Goal: Check status: Check status

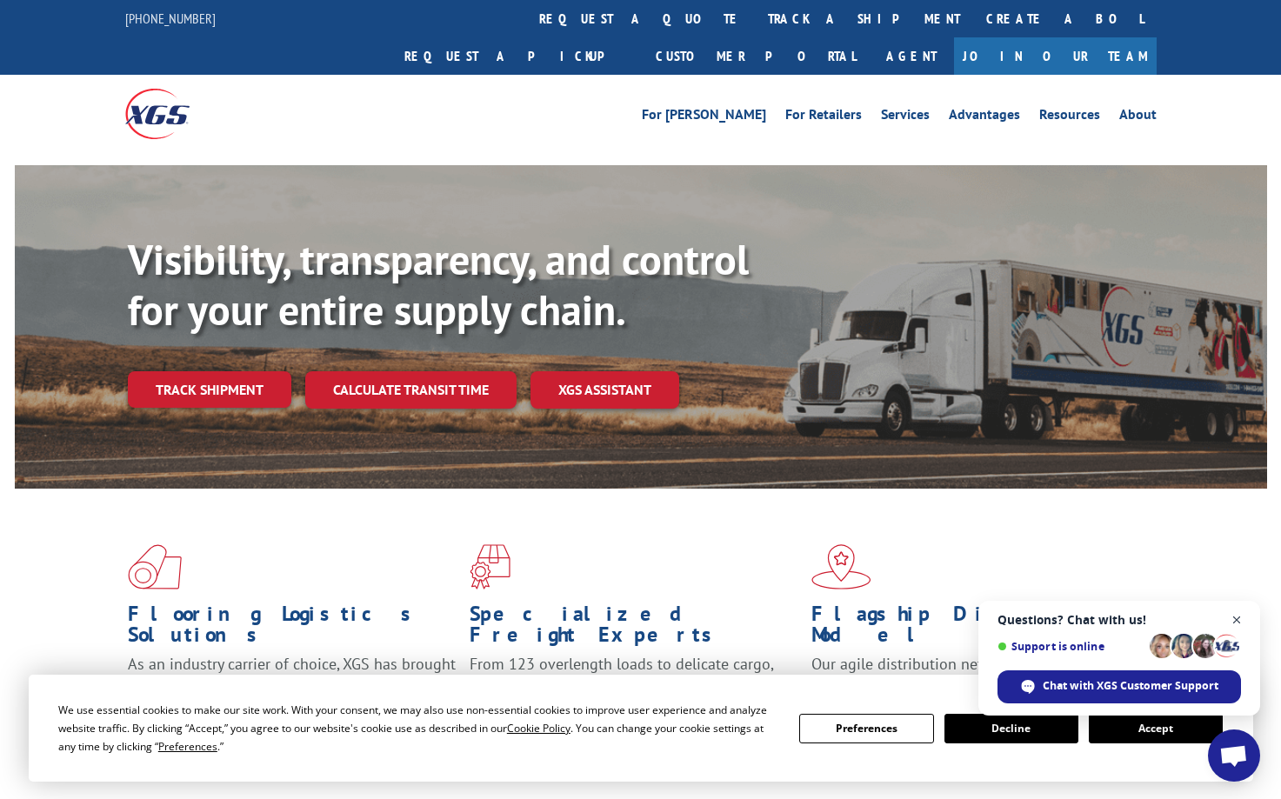
click at [1242, 612] on span "Open chat" at bounding box center [1238, 621] width 22 height 22
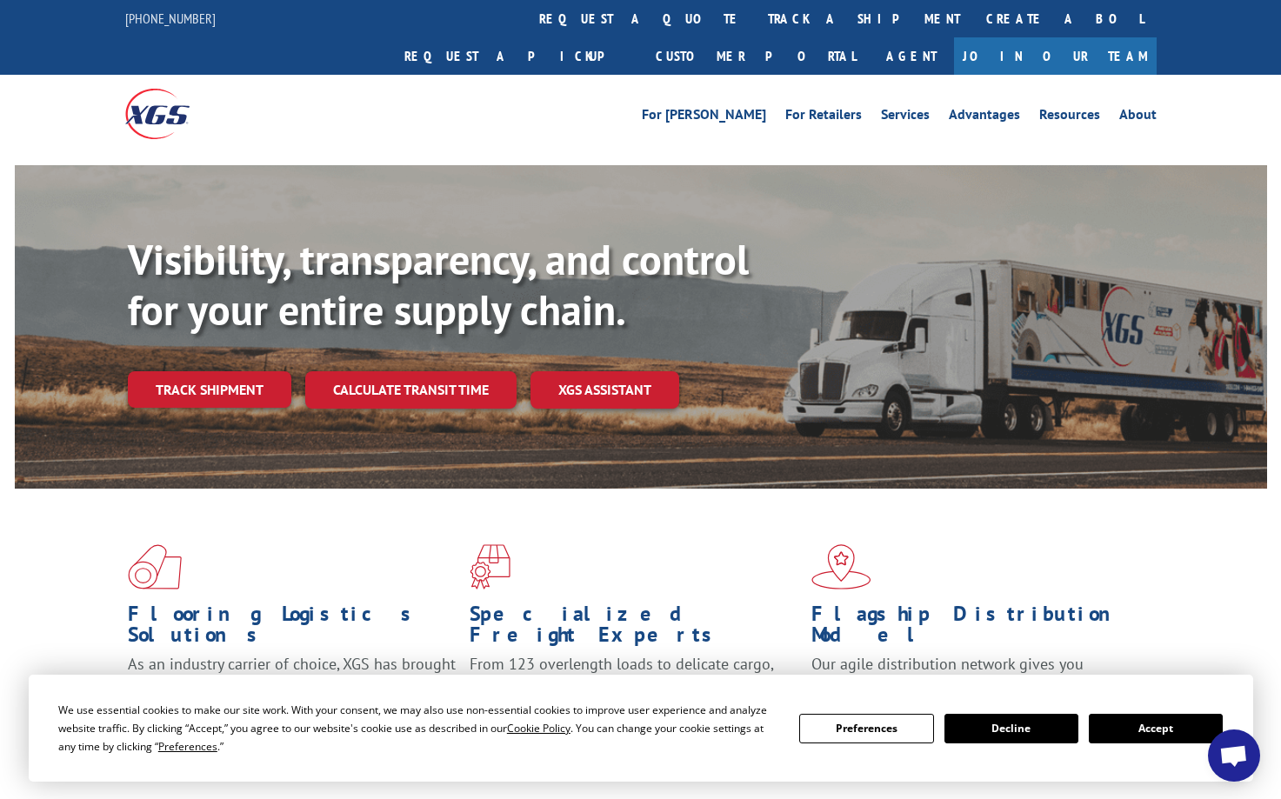
click at [1140, 726] on button "Accept" at bounding box center [1156, 729] width 134 height 30
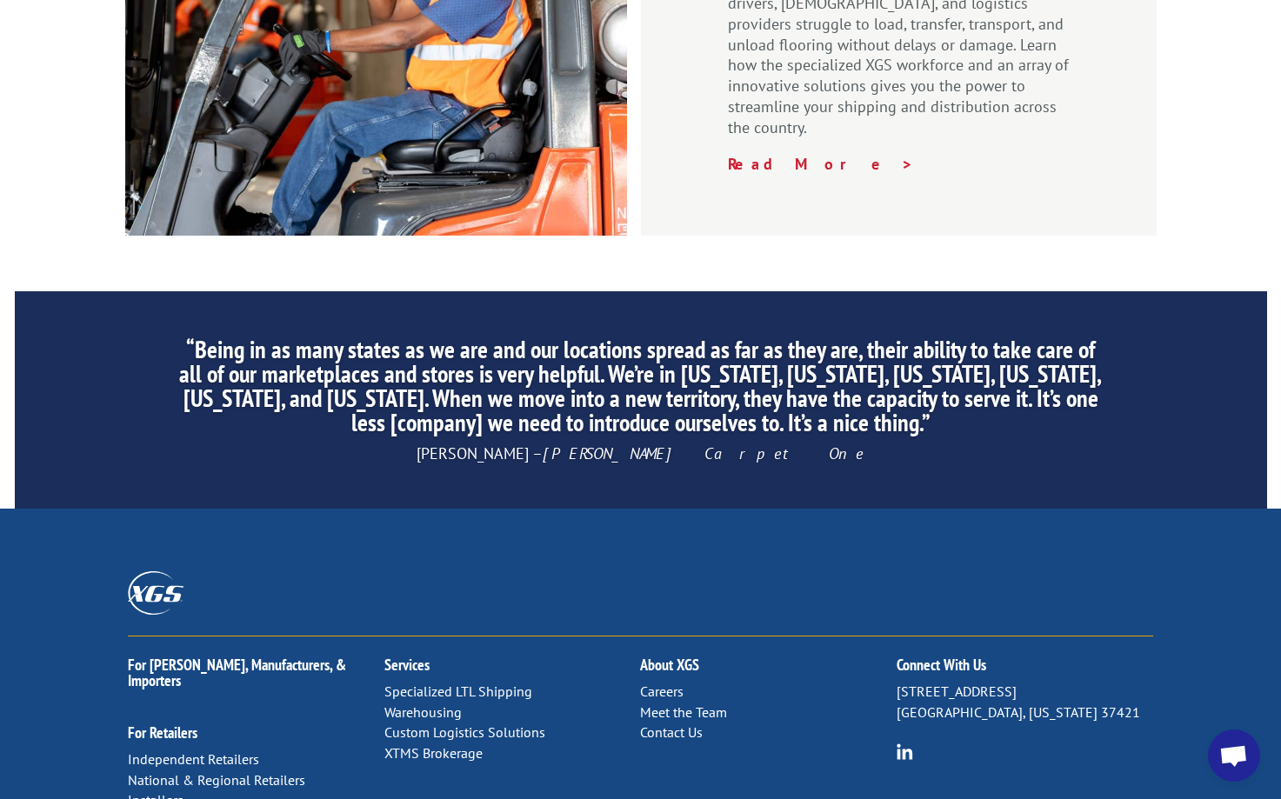
scroll to position [2644, 0]
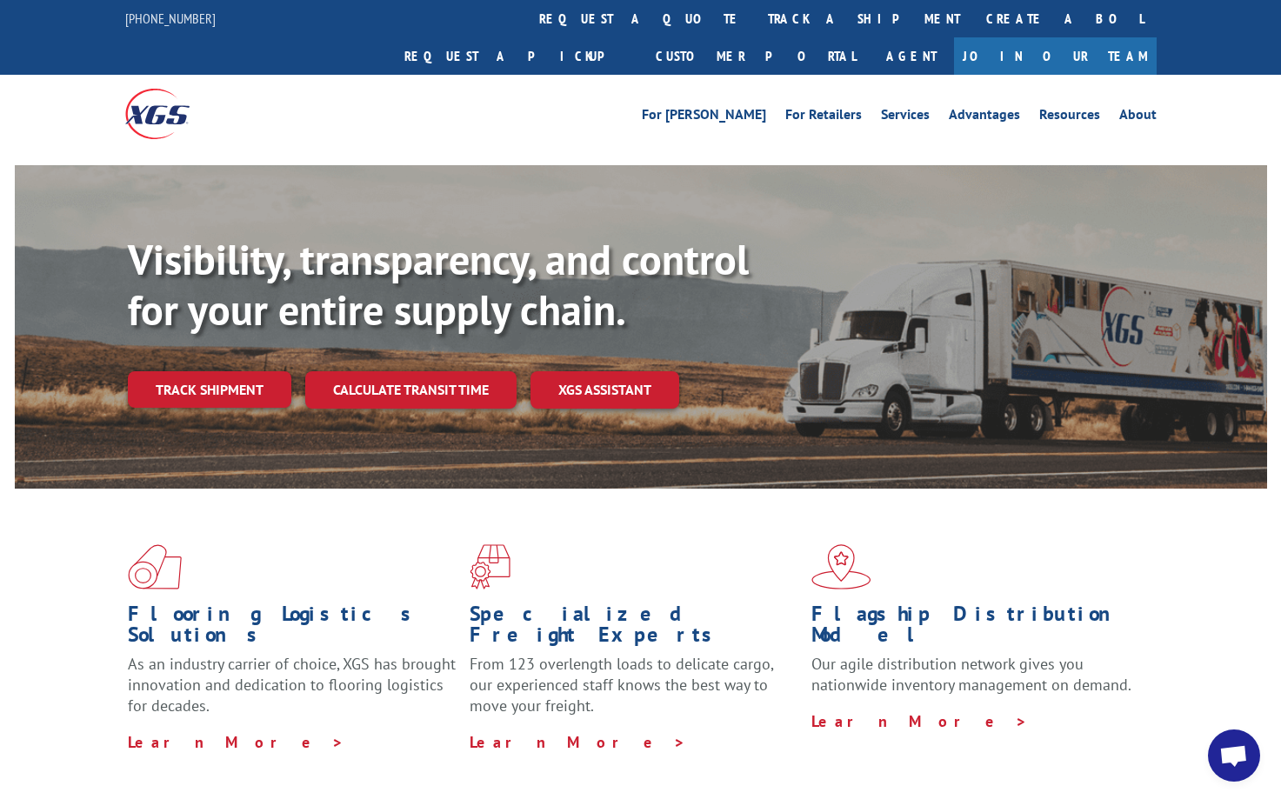
click at [239, 371] on link "Track shipment" at bounding box center [210, 389] width 164 height 37
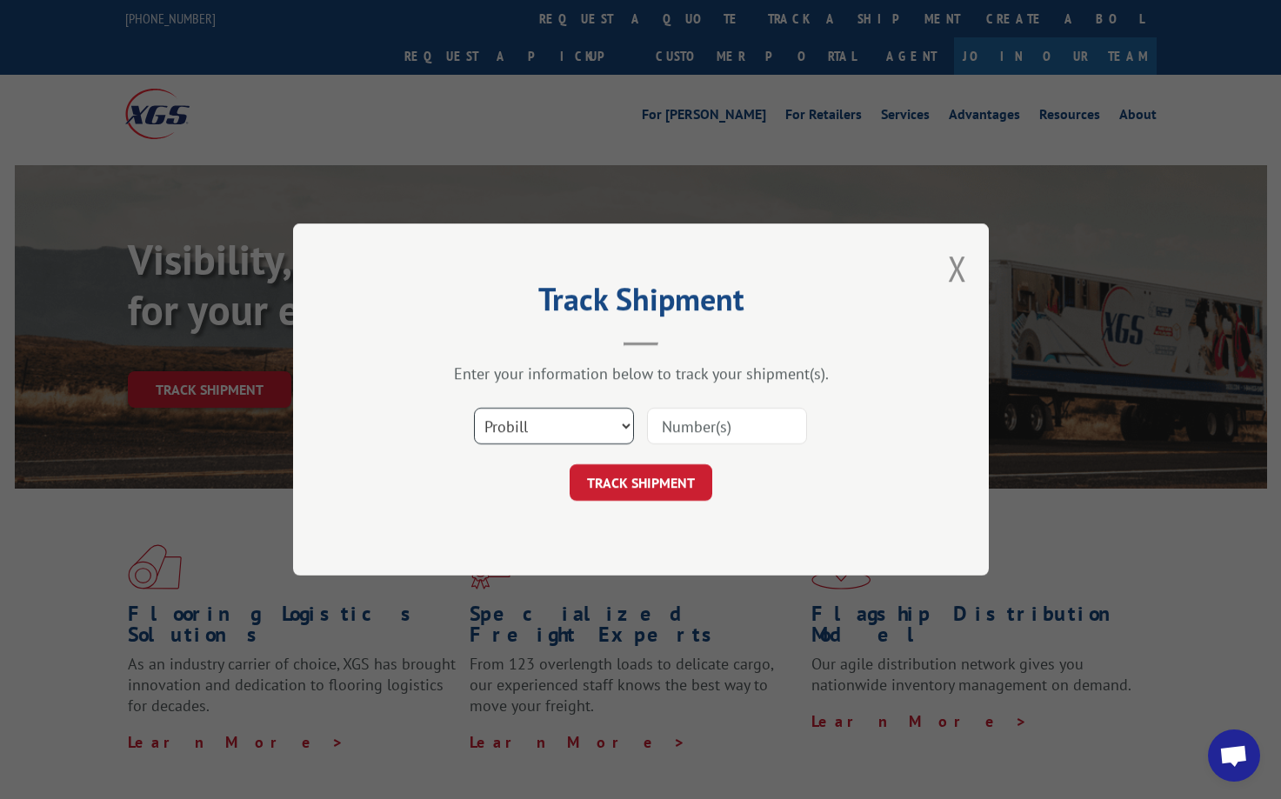
click at [581, 438] on select "Select category... Probill BOL PO" at bounding box center [554, 426] width 160 height 37
select select "bol"
click at [474, 408] on select "Select category... Probill BOL PO" at bounding box center [554, 426] width 160 height 37
click at [753, 416] on input at bounding box center [727, 426] width 160 height 37
click at [706, 435] on input at bounding box center [727, 426] width 160 height 37
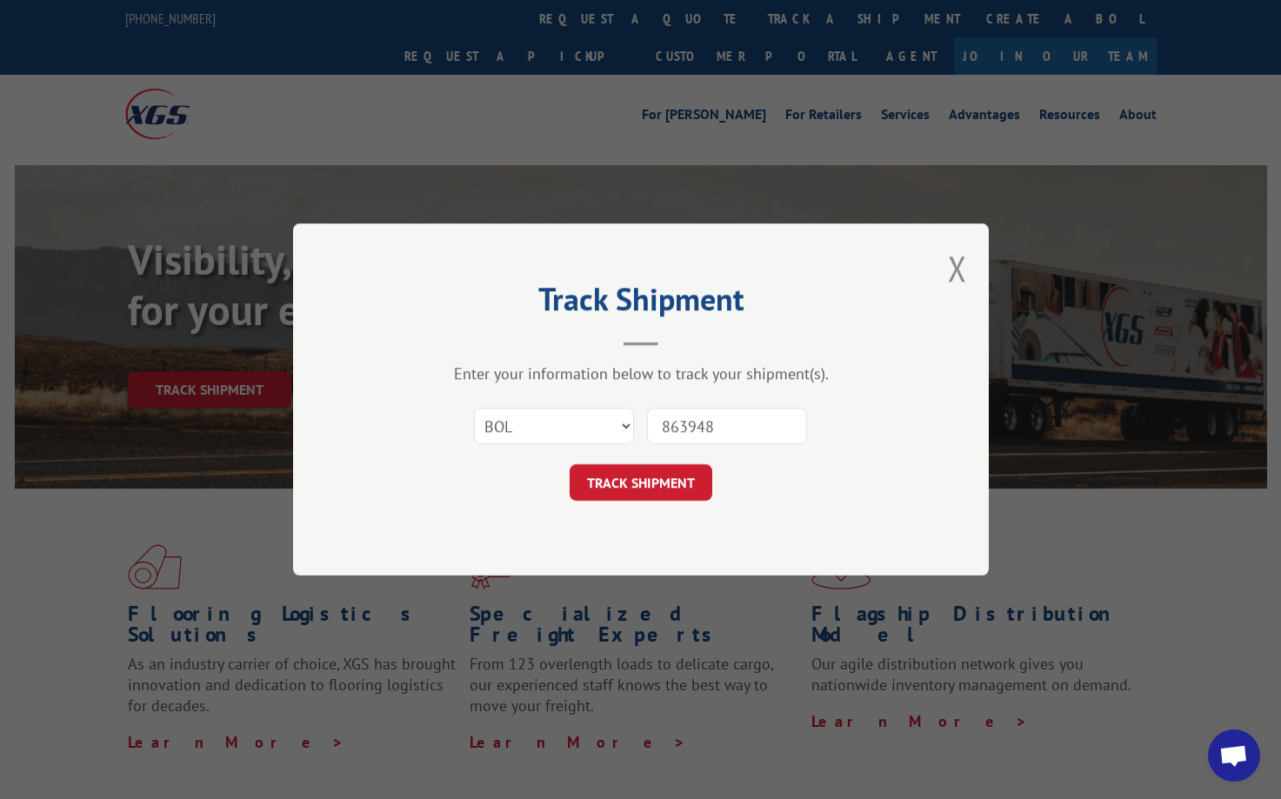
type input "8639480"
click button "TRACK SHIPMENT" at bounding box center [641, 483] width 143 height 37
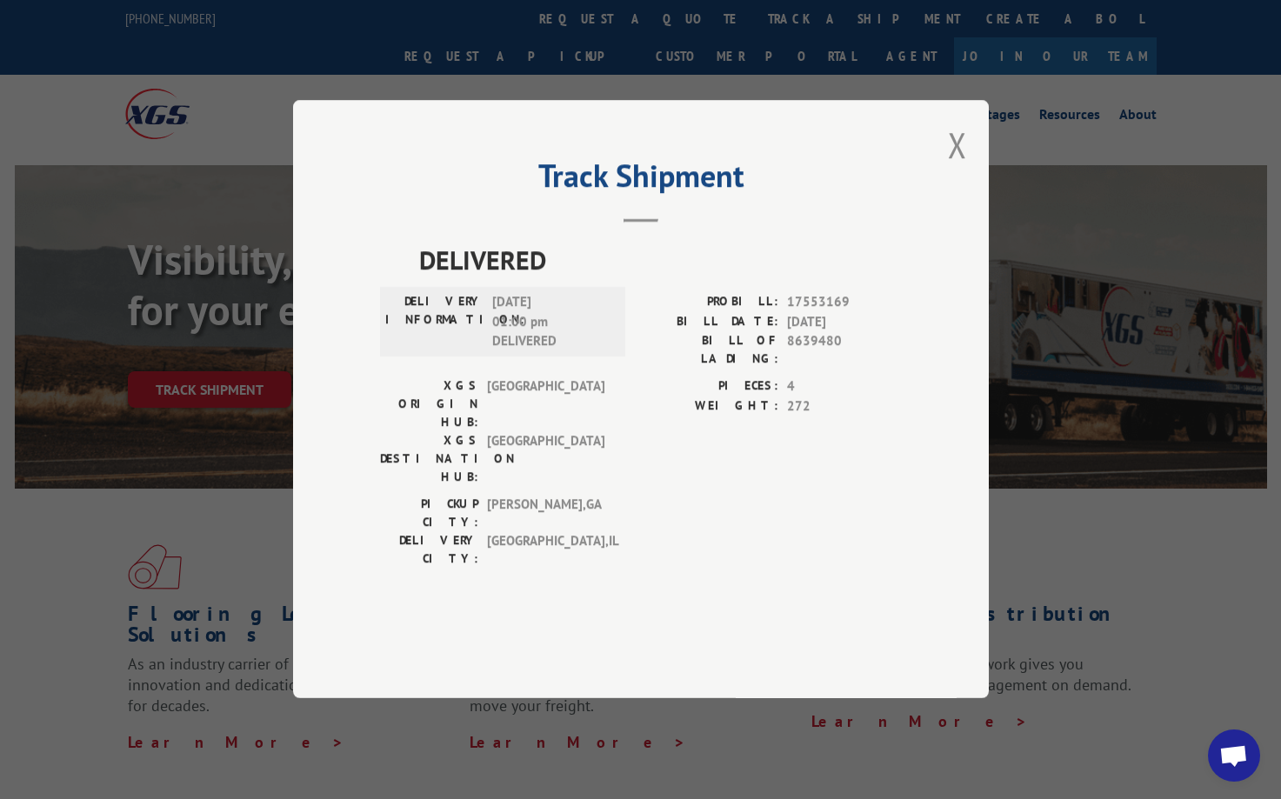
drag, startPoint x: 484, startPoint y: 394, endPoint x: 534, endPoint y: 437, distance: 66.0
click at [484, 352] on label "DELIVERY INFORMATION:" at bounding box center [434, 322] width 98 height 59
click at [672, 496] on div "PICKUP CITY: [GEOGRAPHIC_DATA] , [GEOGRAPHIC_DATA]: [GEOGRAPHIC_DATA] , [GEOGRA…" at bounding box center [641, 537] width 522 height 82
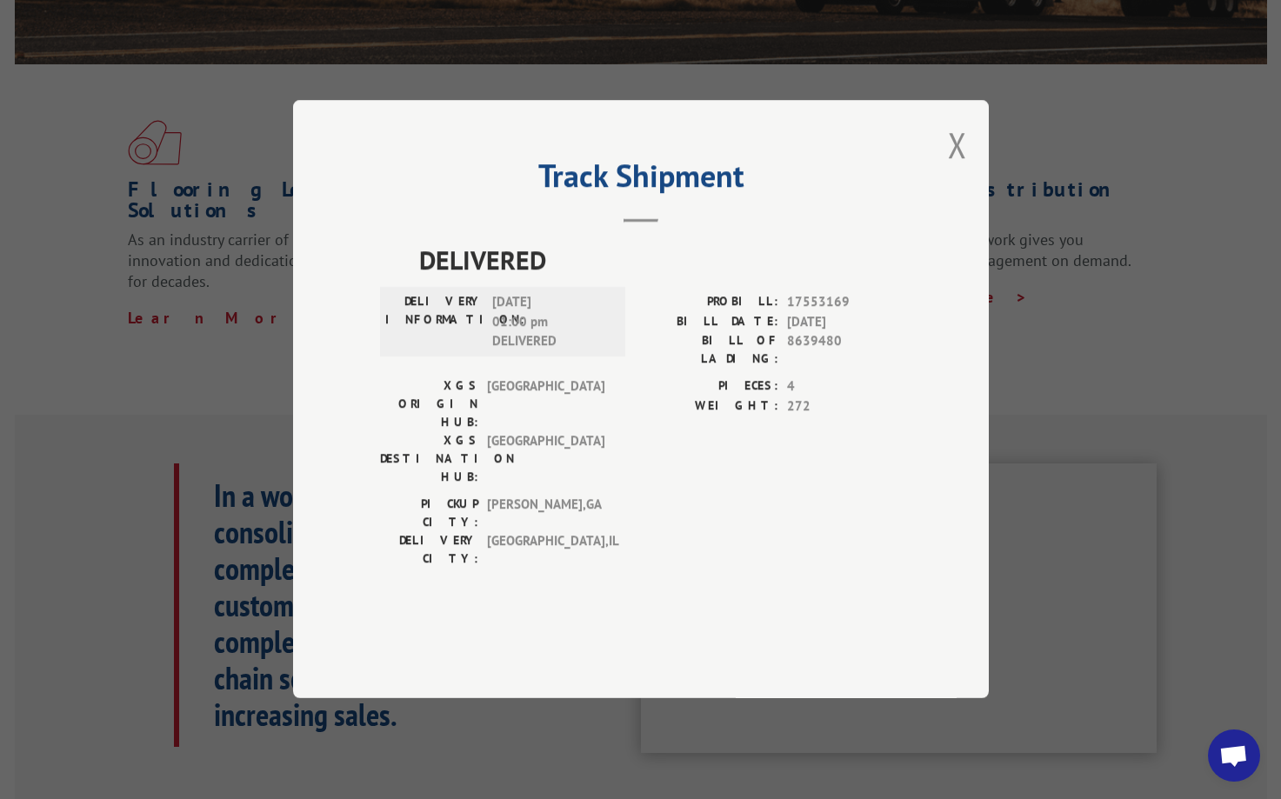
scroll to position [174, 0]
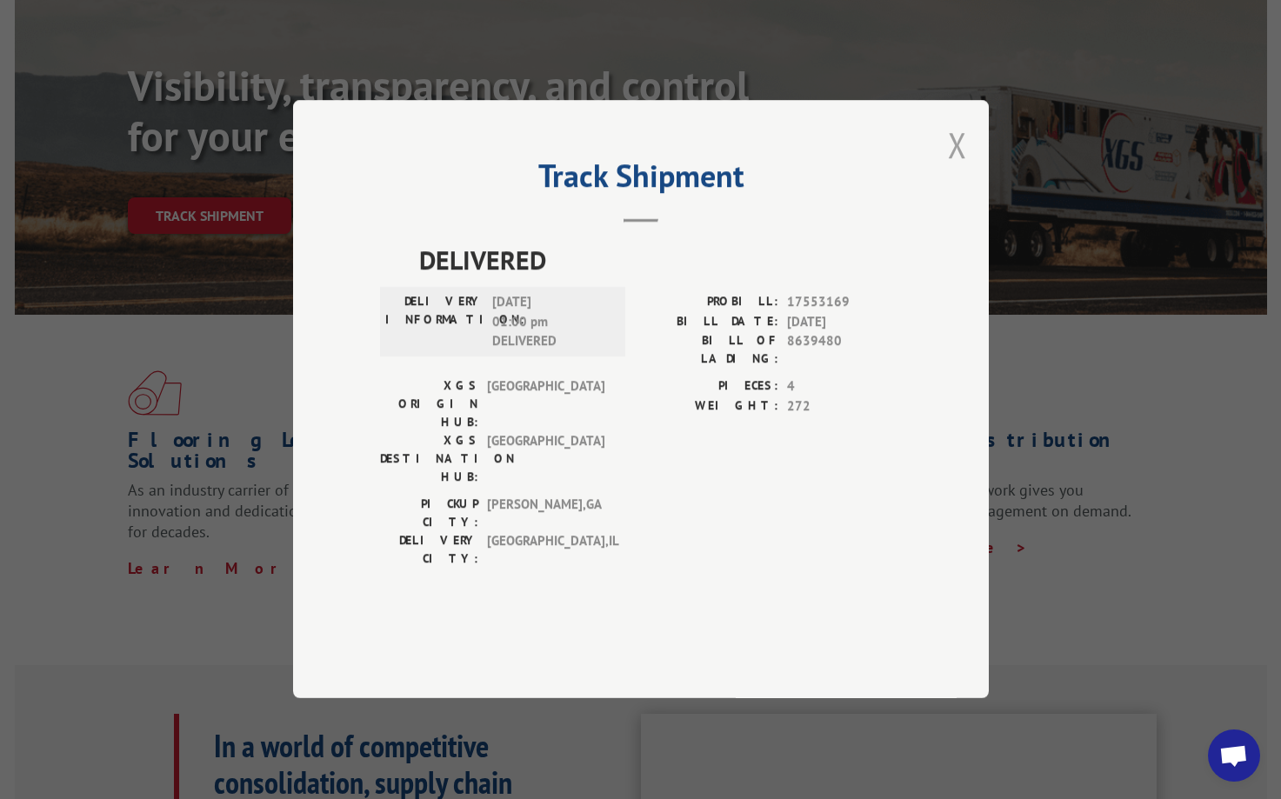
click at [960, 168] on button "Close modal" at bounding box center [957, 145] width 19 height 46
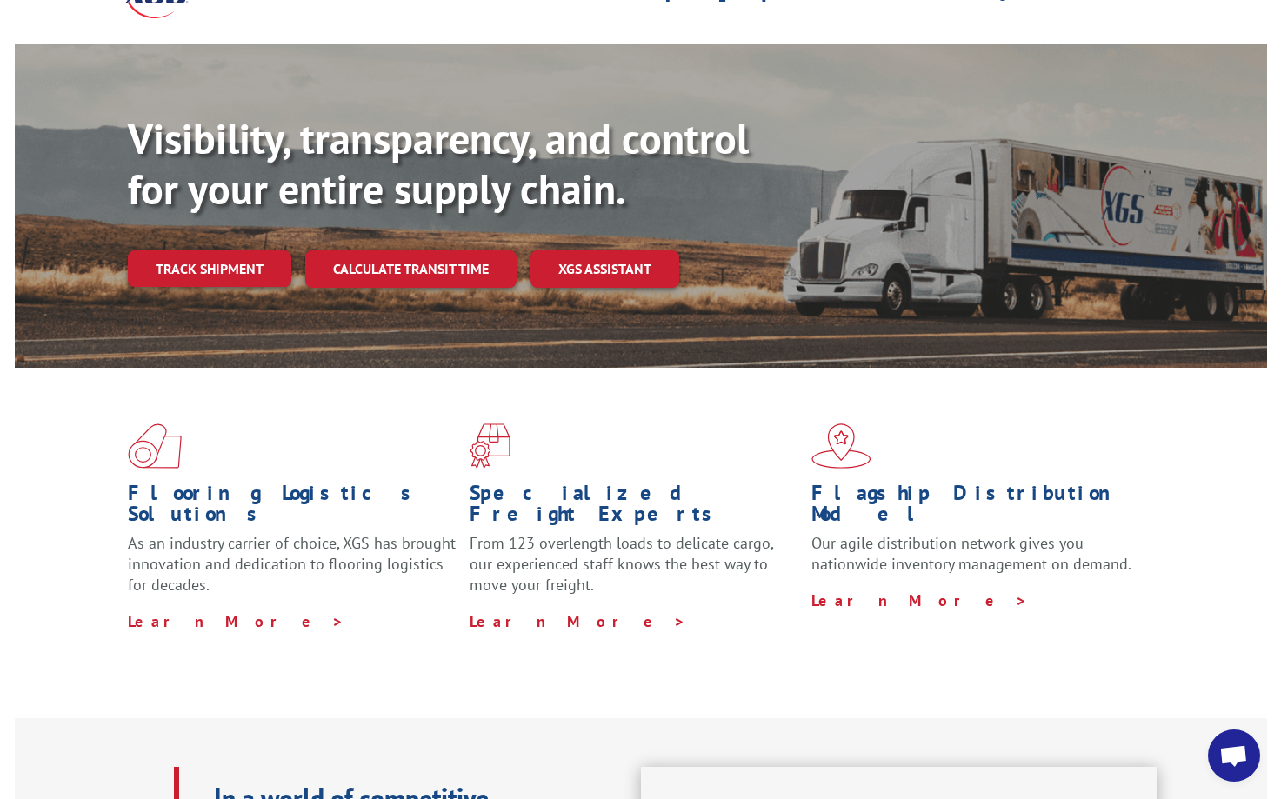
scroll to position [0, 0]
